Goal: Information Seeking & Learning: Learn about a topic

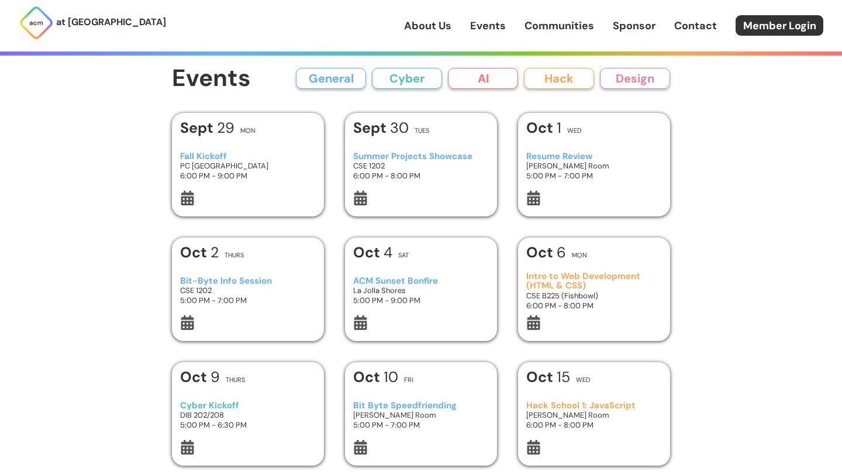
scroll to position [633, 0]
